Goal: Answer question/provide support

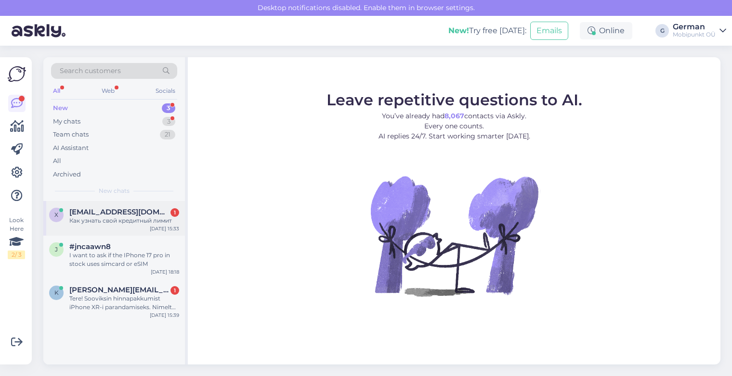
click at [117, 209] on span "[EMAIL_ADDRESS][DOMAIN_NAME]" at bounding box center [119, 212] width 100 height 9
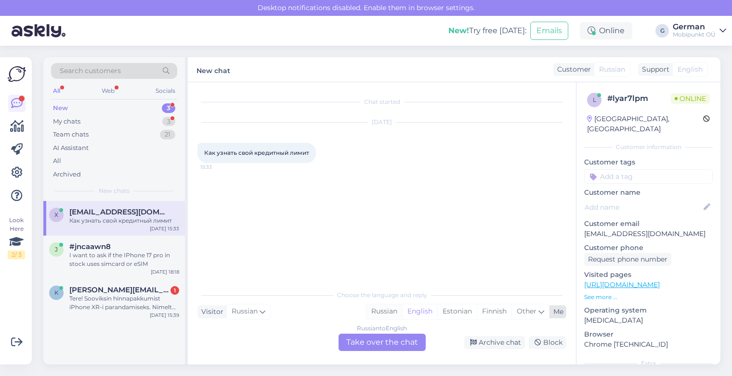
click at [384, 312] on div "Russian" at bounding box center [384, 312] width 36 height 14
click at [383, 350] on div "Russian to Russian Take over the chat" at bounding box center [381, 342] width 87 height 17
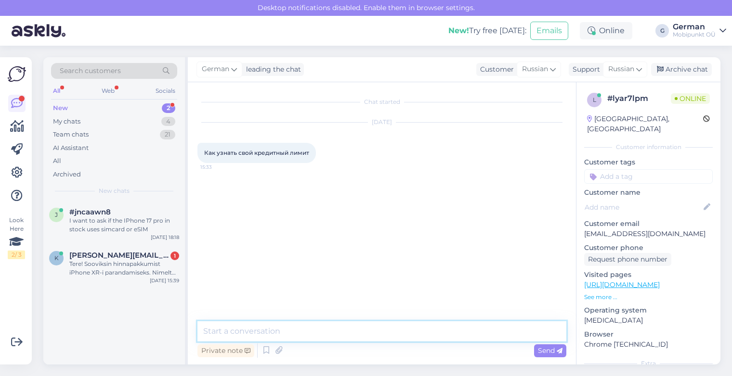
click at [327, 329] on textarea at bounding box center [381, 332] width 369 height 20
type textarea "P"
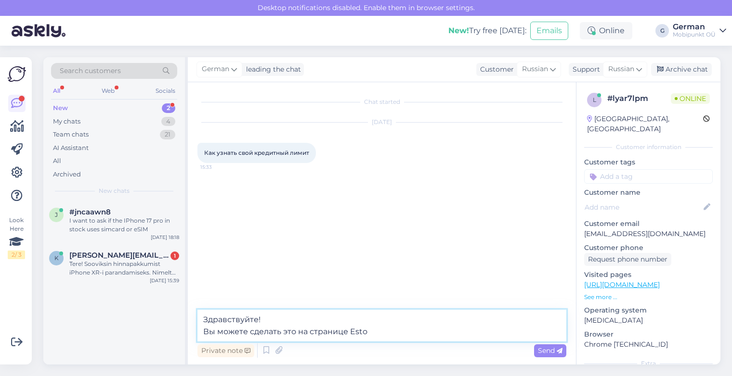
click at [295, 333] on textarea "Здравствуйте! Вы можете сделать это на странице Esto" at bounding box center [381, 326] width 369 height 32
click at [415, 336] on textarea "Здравствуйте! Вы можете сделать это прямо на странице Esto" at bounding box center [381, 326] width 369 height 32
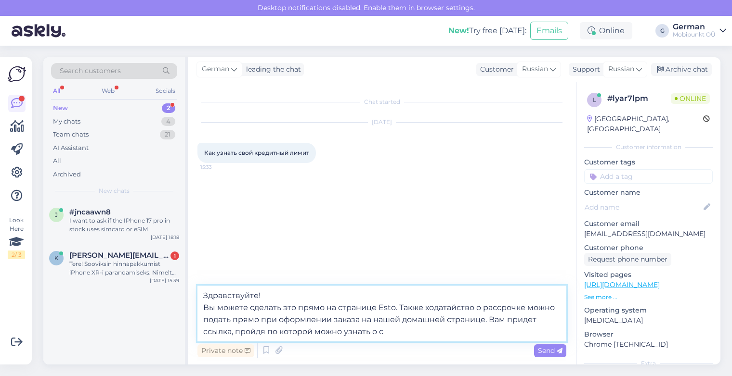
drag, startPoint x: 393, startPoint y: 333, endPoint x: 236, endPoint y: 333, distance: 156.4
click at [236, 333] on textarea "Здравствуйте! Вы можете сделать это прямо на странице Esto. Также ходатайство о…" at bounding box center [381, 314] width 369 height 56
type textarea "Здравствуйте! Вы можете сделать это прямо на странице Esto. Также ходатайство о…"
click at [546, 348] on span "Send" at bounding box center [550, 351] width 25 height 9
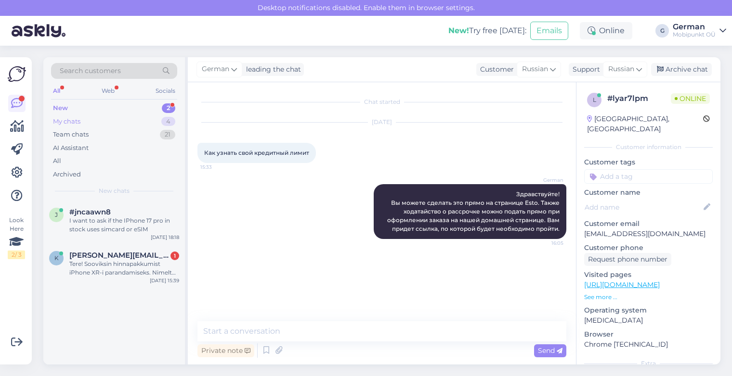
click at [65, 119] on div "My chats" at bounding box center [66, 122] width 27 height 10
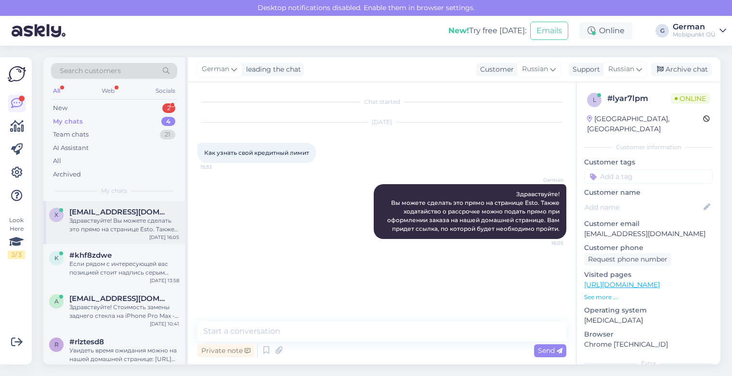
click at [118, 213] on span "[EMAIL_ADDRESS][DOMAIN_NAME]" at bounding box center [119, 212] width 100 height 9
click at [67, 106] on div "New 2" at bounding box center [114, 108] width 126 height 13
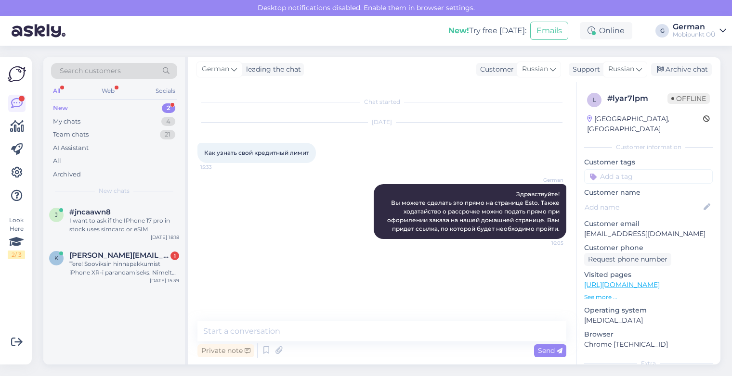
click at [67, 105] on div "New" at bounding box center [60, 108] width 15 height 10
